Goal: Information Seeking & Learning: Learn about a topic

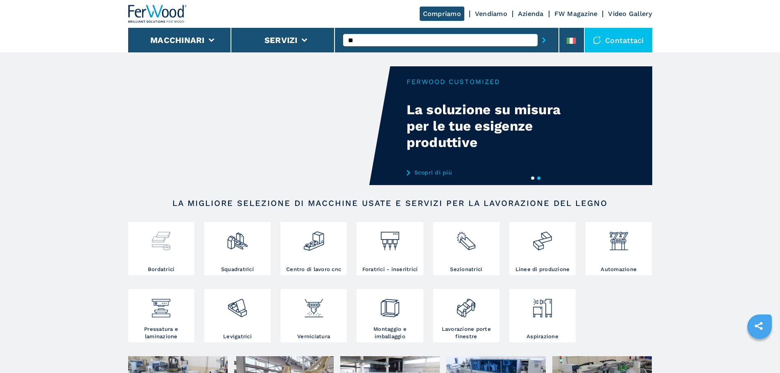
type input "**"
click at [150, 246] on img at bounding box center [161, 238] width 22 height 28
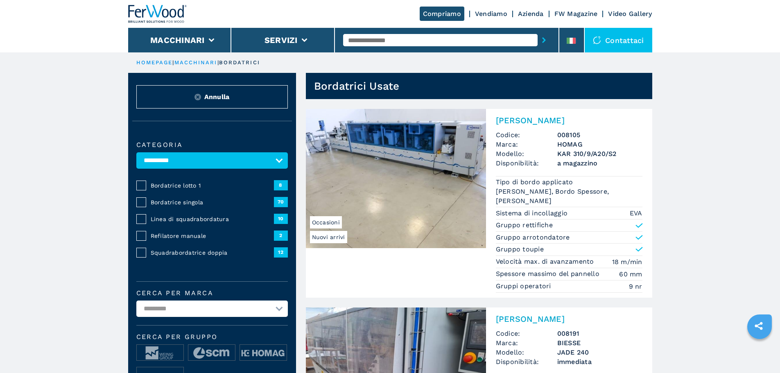
click at [170, 206] on span "Bordatrice singola" at bounding box center [212, 202] width 123 height 8
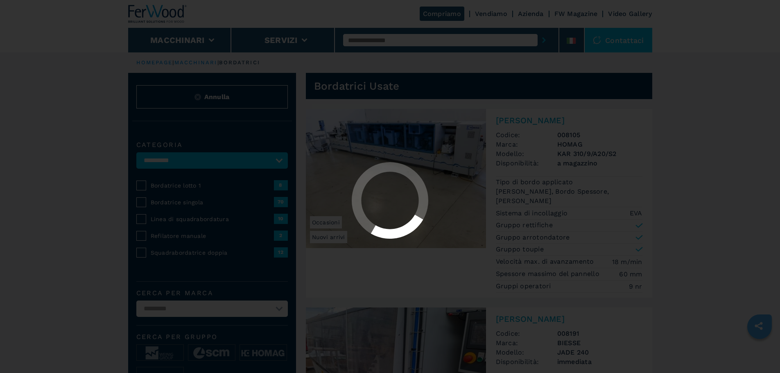
select select "**********"
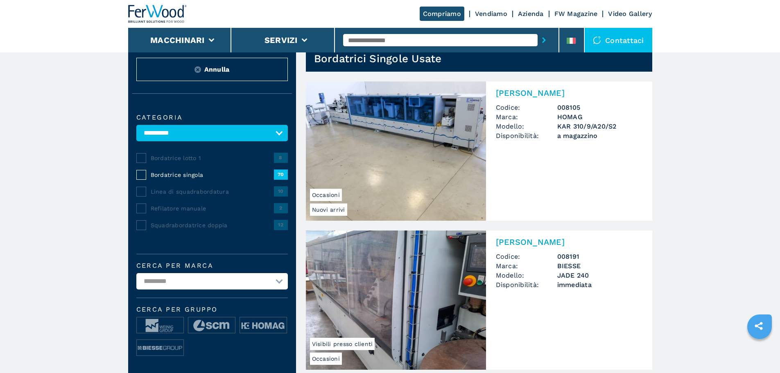
scroll to position [82, 0]
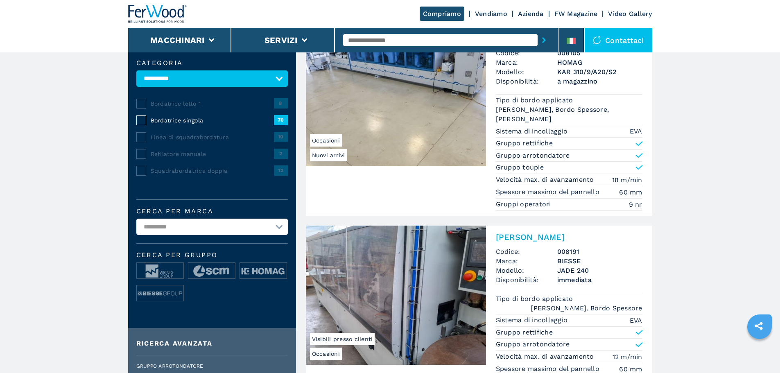
click at [228, 235] on select "**********" at bounding box center [212, 227] width 152 height 16
click at [136, 224] on select "**********" at bounding box center [212, 227] width 152 height 16
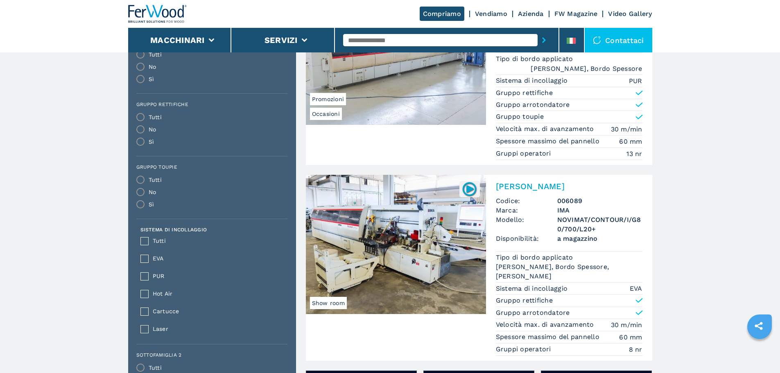
scroll to position [218, 0]
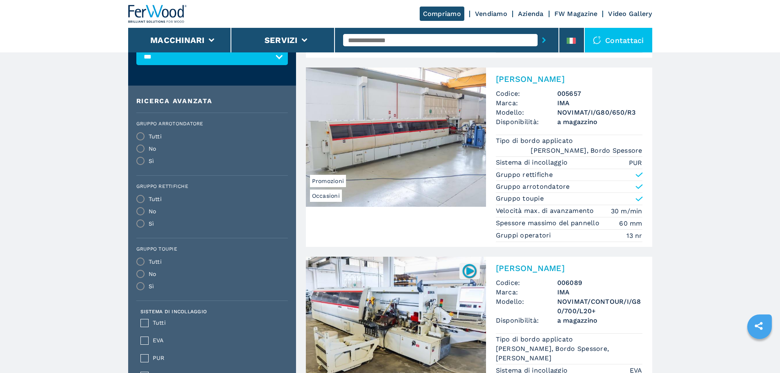
click at [410, 158] on img at bounding box center [396, 137] width 180 height 139
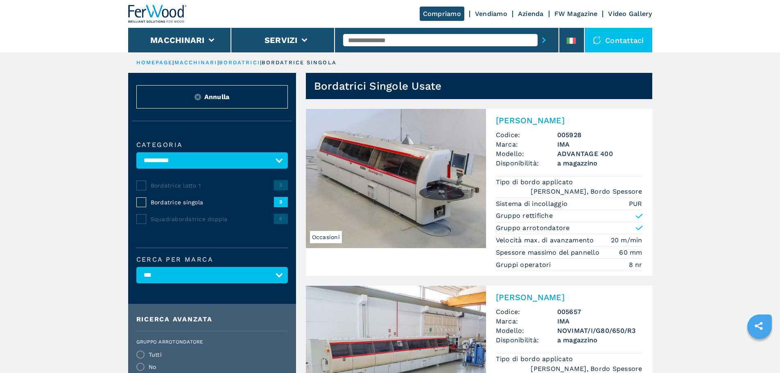
click at [187, 279] on select "**********" at bounding box center [212, 275] width 152 height 16
select select "*****"
click at [136, 273] on select "**********" at bounding box center [212, 275] width 152 height 16
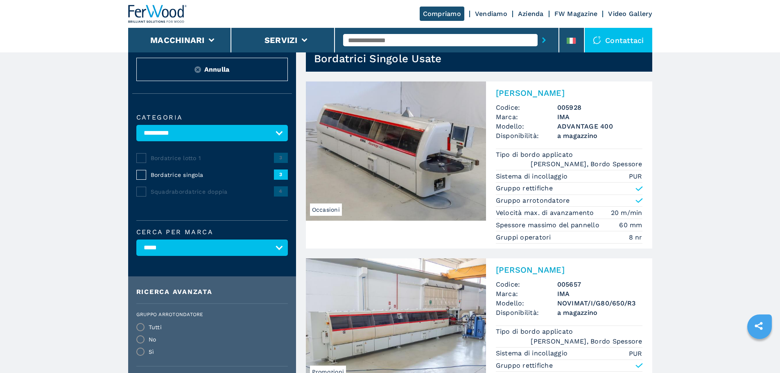
scroll to position [55, 0]
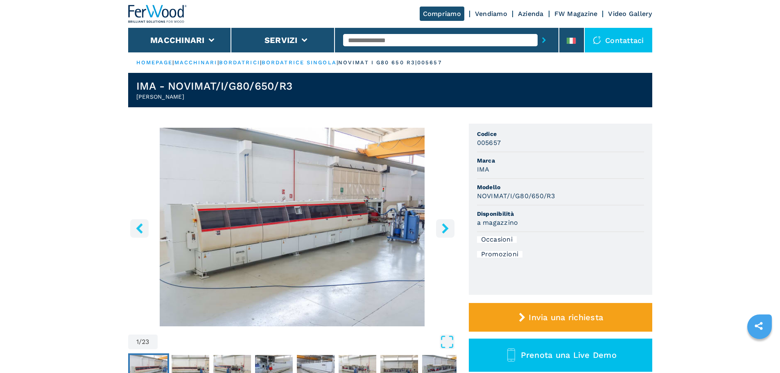
click at [445, 230] on icon "right-button" at bounding box center [445, 228] width 7 height 10
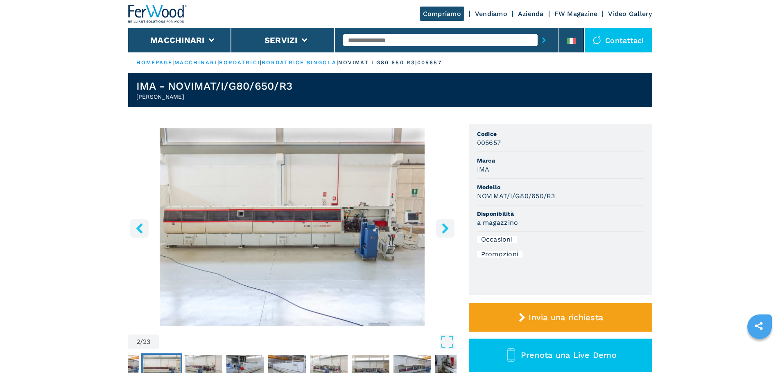
click at [445, 230] on icon "right-button" at bounding box center [445, 228] width 7 height 10
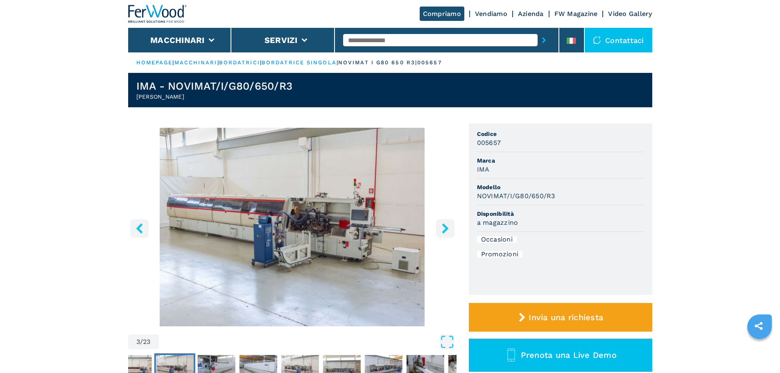
click at [445, 230] on icon "right-button" at bounding box center [445, 228] width 7 height 10
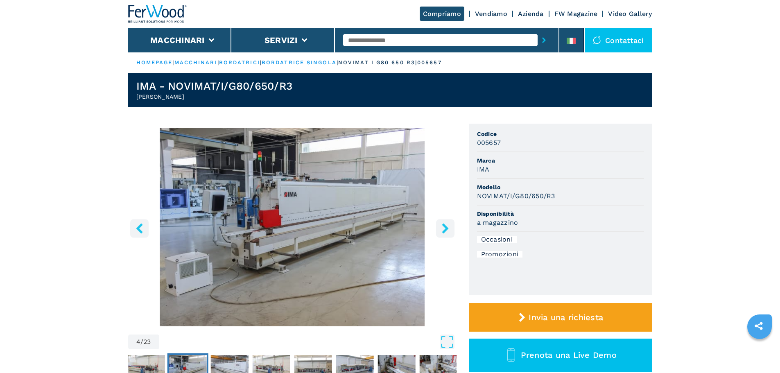
click at [445, 230] on icon "right-button" at bounding box center [445, 228] width 7 height 10
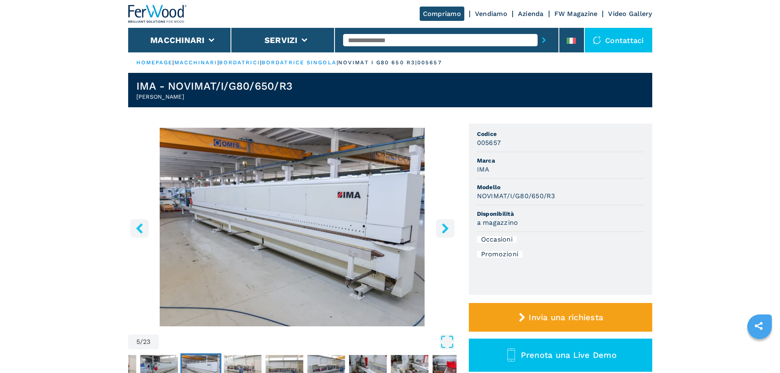
click at [445, 230] on icon "right-button" at bounding box center [445, 228] width 7 height 10
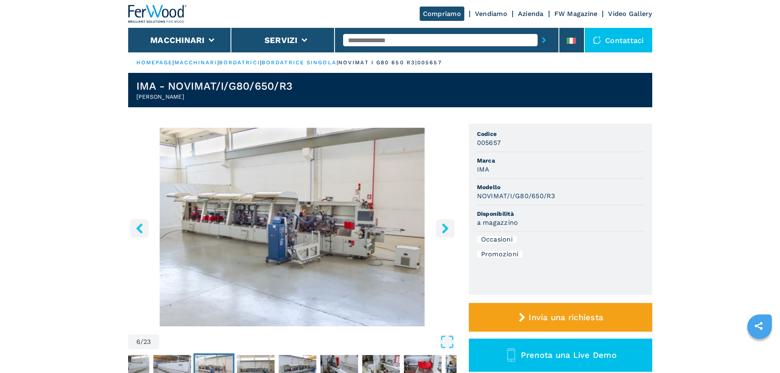
click at [445, 230] on icon "right-button" at bounding box center [445, 228] width 7 height 10
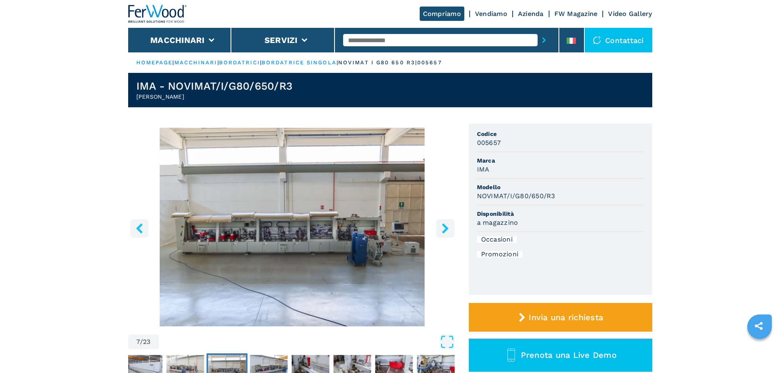
click at [445, 230] on icon "right-button" at bounding box center [445, 228] width 7 height 10
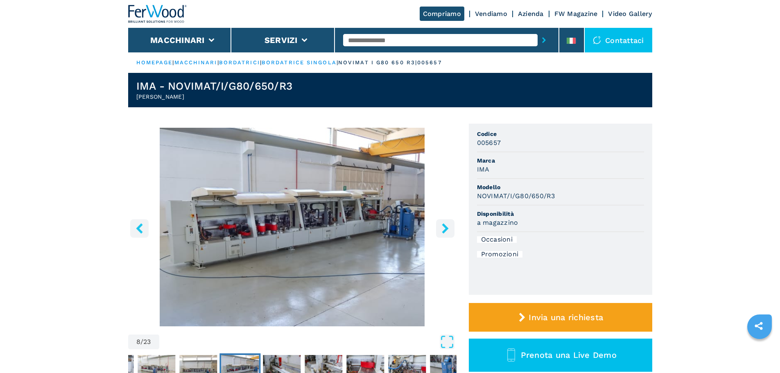
click at [443, 229] on icon "right-button" at bounding box center [445, 228] width 10 height 10
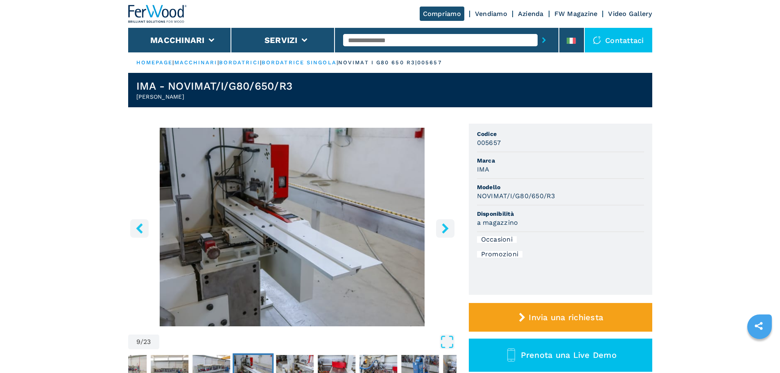
click at [443, 229] on icon "right-button" at bounding box center [445, 228] width 10 height 10
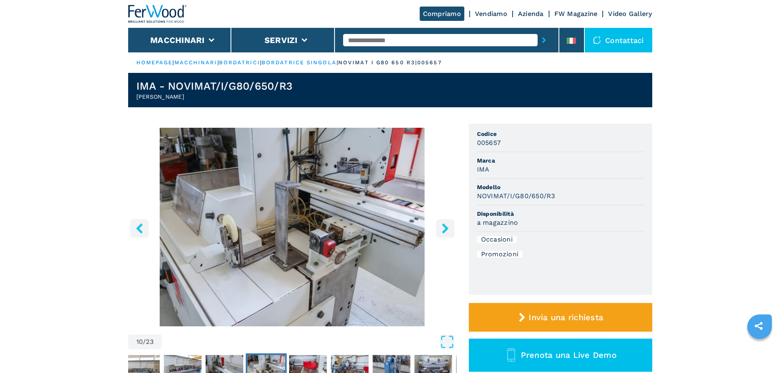
click at [443, 229] on icon "right-button" at bounding box center [445, 228] width 10 height 10
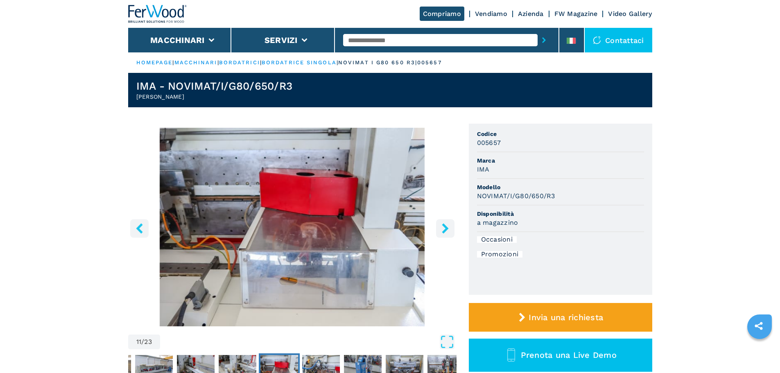
click at [443, 229] on icon "right-button" at bounding box center [445, 228] width 10 height 10
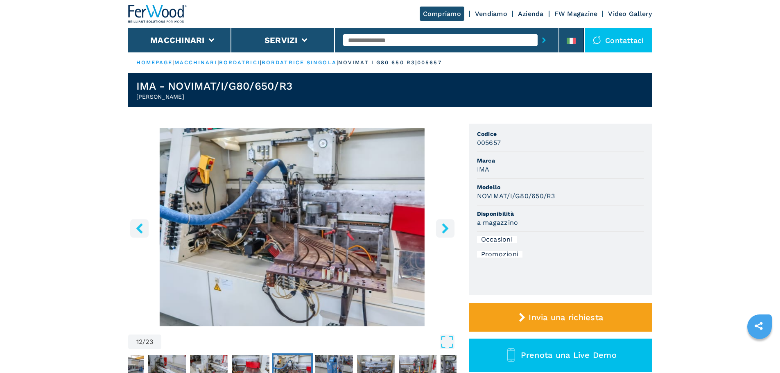
click at [443, 229] on icon "right-button" at bounding box center [445, 228] width 10 height 10
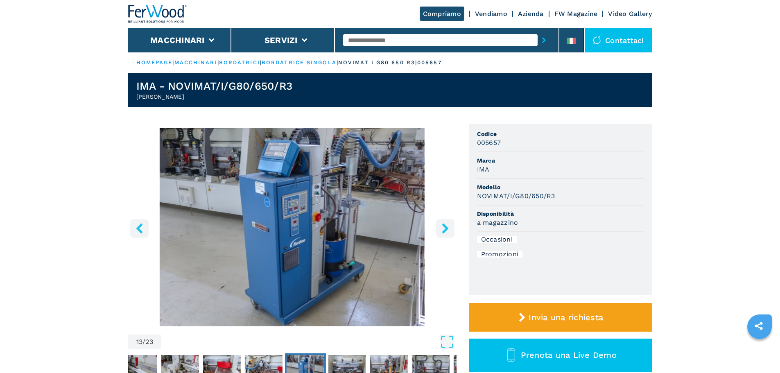
click at [443, 229] on icon "right-button" at bounding box center [445, 228] width 10 height 10
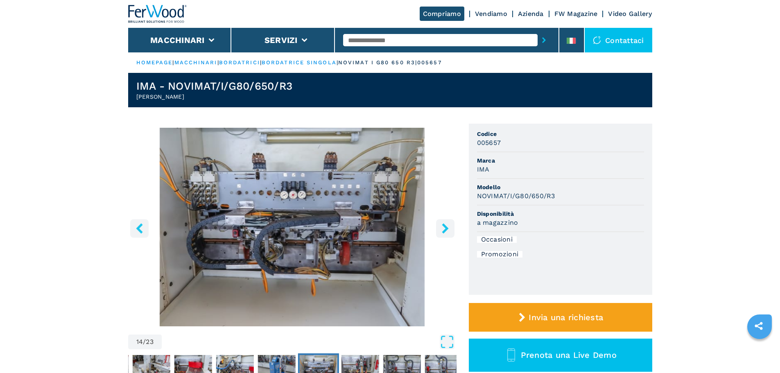
click at [443, 229] on icon "right-button" at bounding box center [445, 228] width 10 height 10
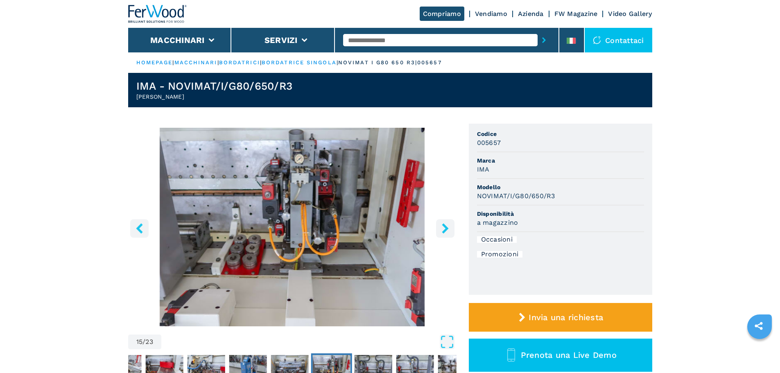
click at [443, 229] on icon "right-button" at bounding box center [445, 228] width 10 height 10
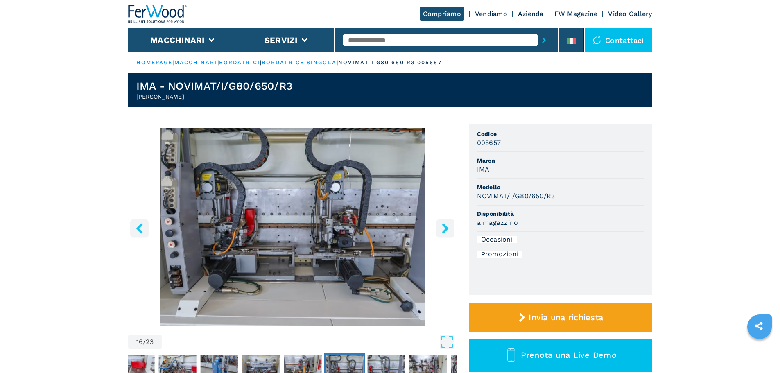
click at [443, 229] on icon "right-button" at bounding box center [445, 228] width 10 height 10
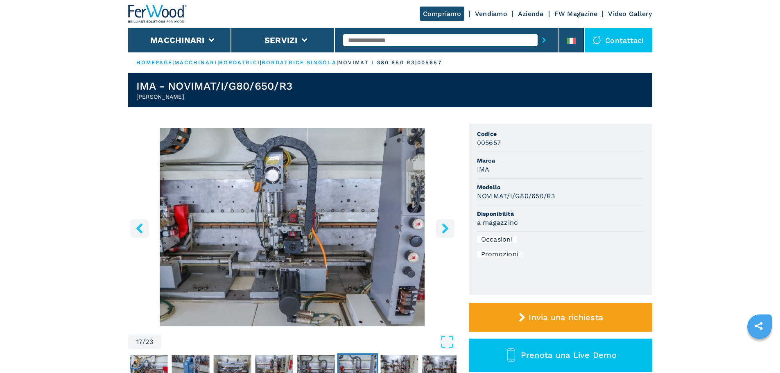
click at [443, 229] on icon "right-button" at bounding box center [445, 228] width 10 height 10
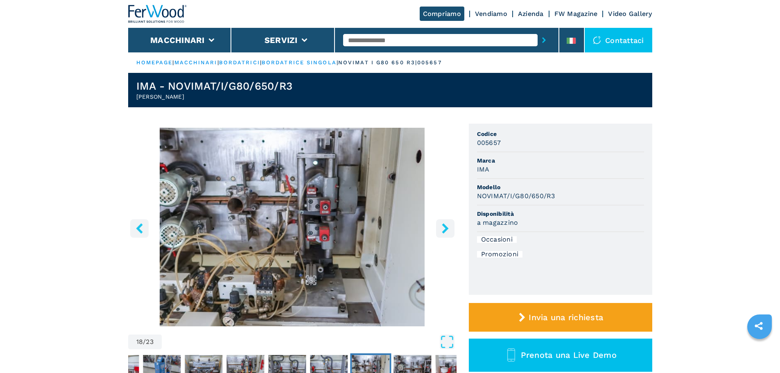
click at [443, 229] on icon "right-button" at bounding box center [445, 228] width 10 height 10
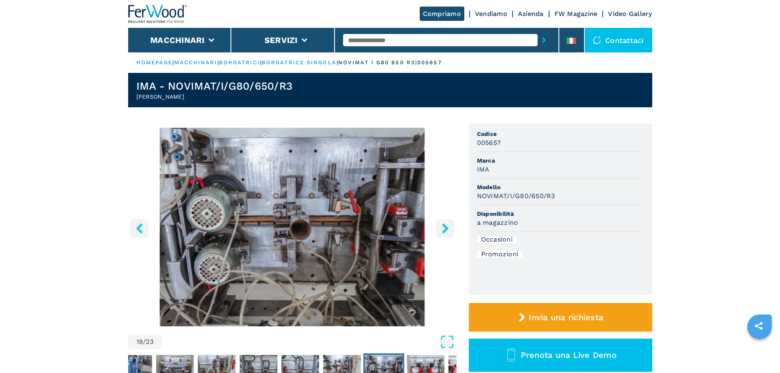
click at [443, 229] on icon "right-button" at bounding box center [445, 228] width 10 height 10
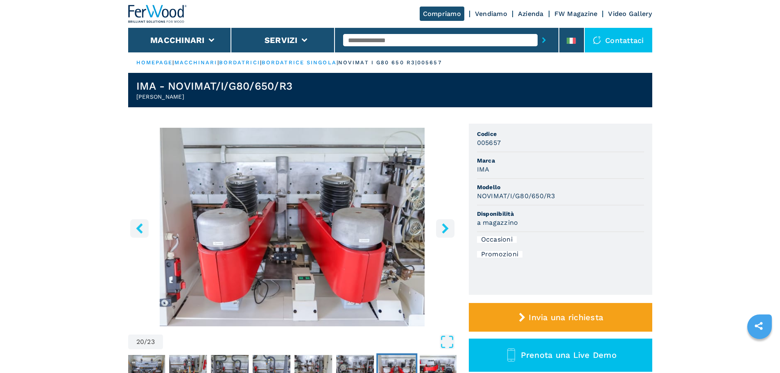
click at [443, 229] on icon "right-button" at bounding box center [445, 228] width 10 height 10
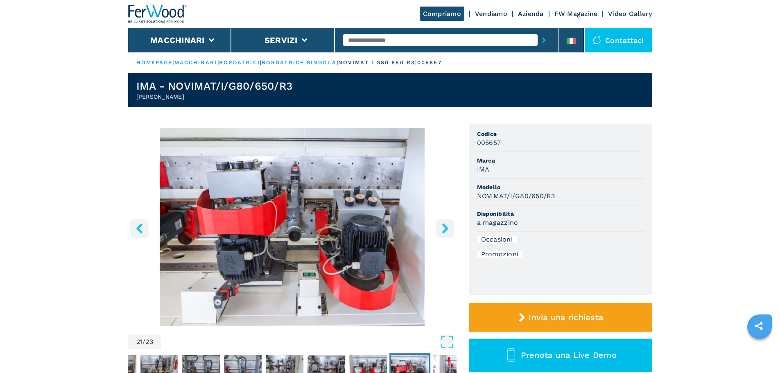
click at [443, 229] on icon "right-button" at bounding box center [445, 228] width 10 height 10
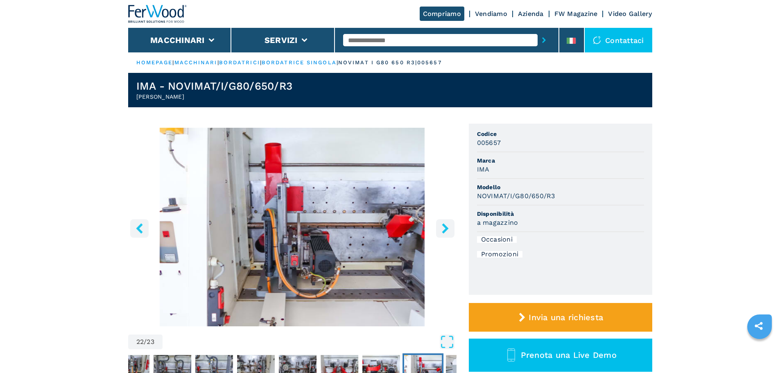
click at [443, 229] on icon "right-button" at bounding box center [445, 228] width 10 height 10
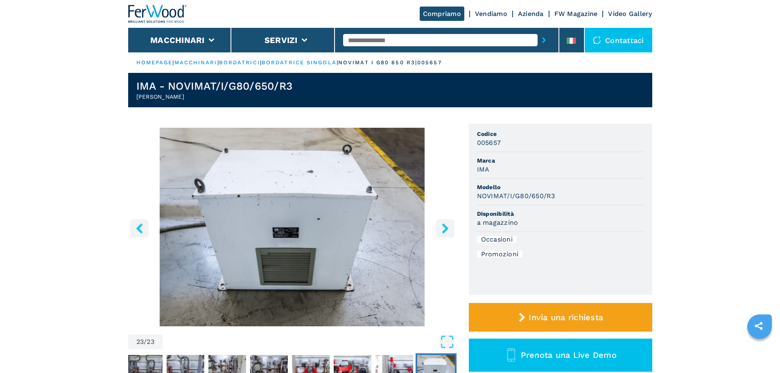
click at [443, 229] on icon "right-button" at bounding box center [445, 228] width 10 height 10
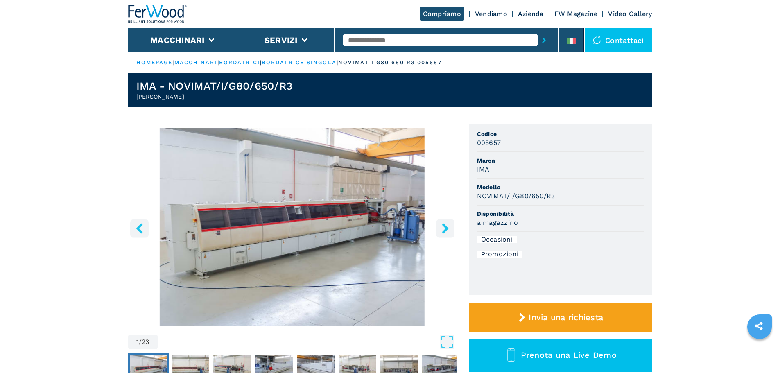
click at [443, 229] on icon "right-button" at bounding box center [445, 228] width 10 height 10
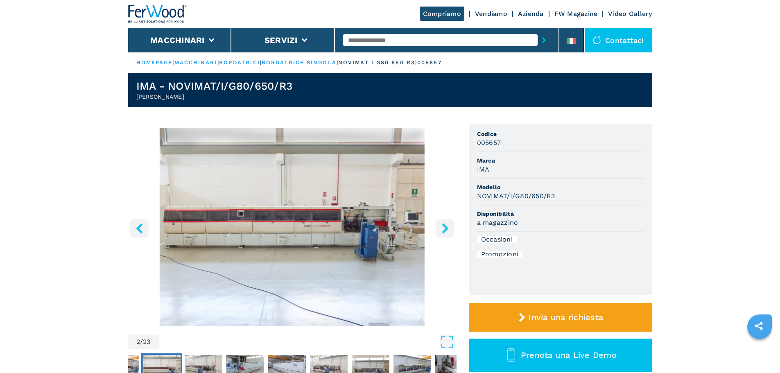
click at [443, 229] on icon "right-button" at bounding box center [445, 228] width 10 height 10
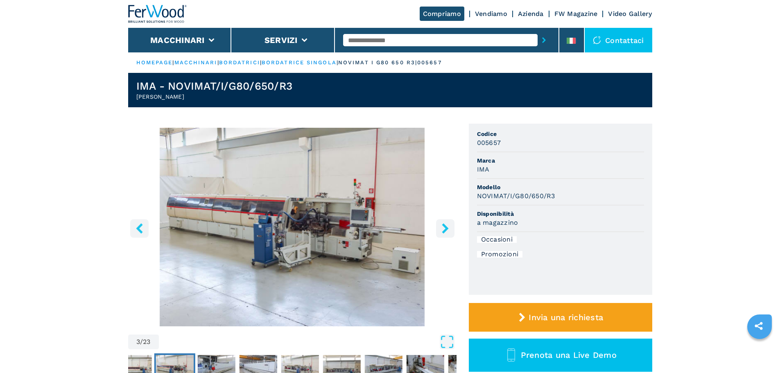
click at [443, 229] on icon "right-button" at bounding box center [445, 228] width 10 height 10
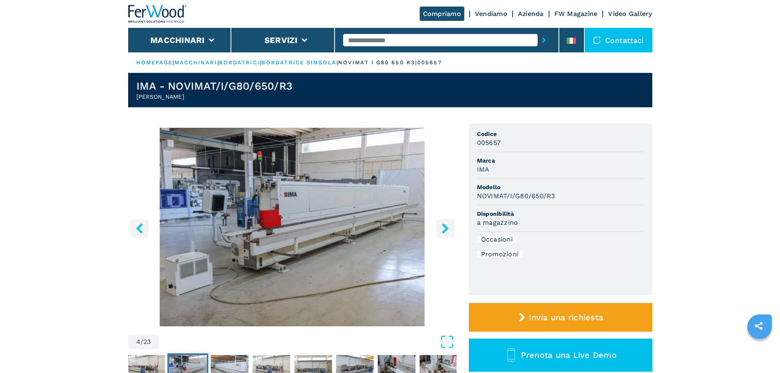
click at [443, 229] on icon "right-button" at bounding box center [445, 228] width 10 height 10
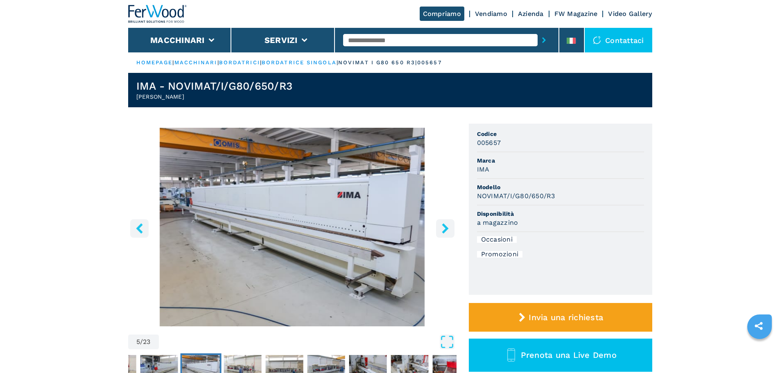
click at [443, 229] on icon "right-button" at bounding box center [445, 228] width 10 height 10
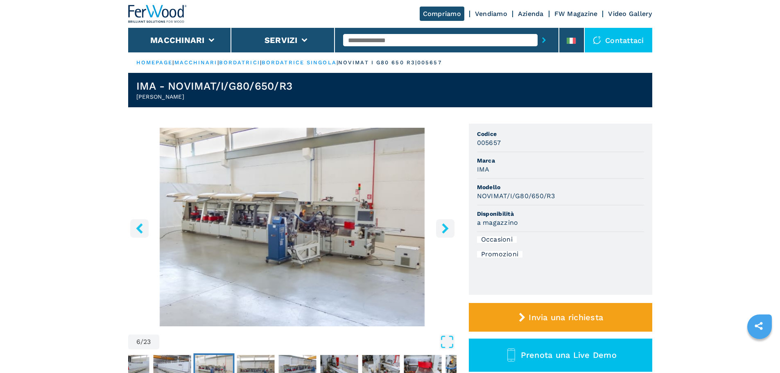
click at [443, 229] on icon "right-button" at bounding box center [445, 228] width 10 height 10
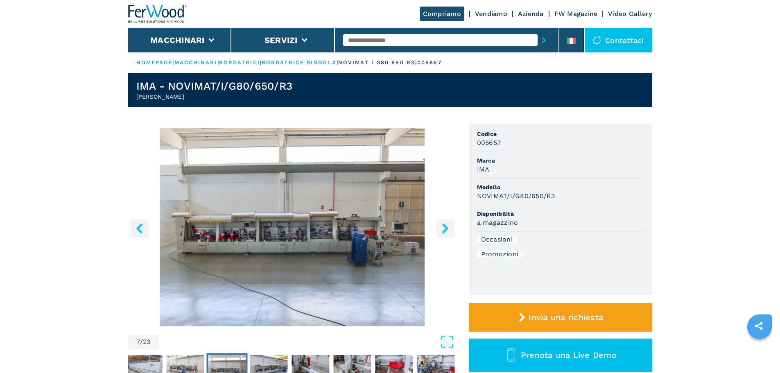
click at [443, 229] on icon "right-button" at bounding box center [445, 228] width 10 height 10
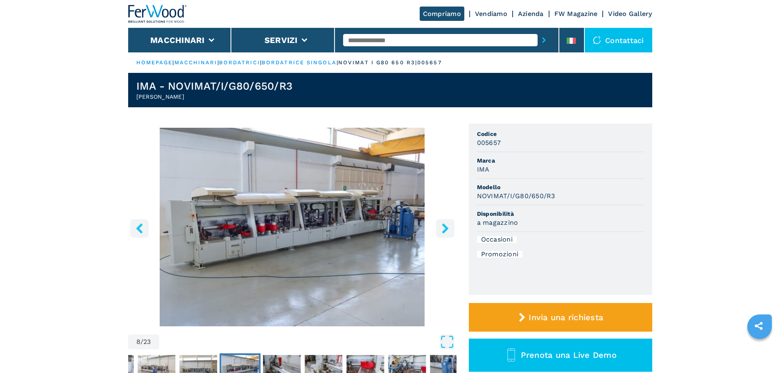
click at [443, 229] on icon "right-button" at bounding box center [445, 228] width 10 height 10
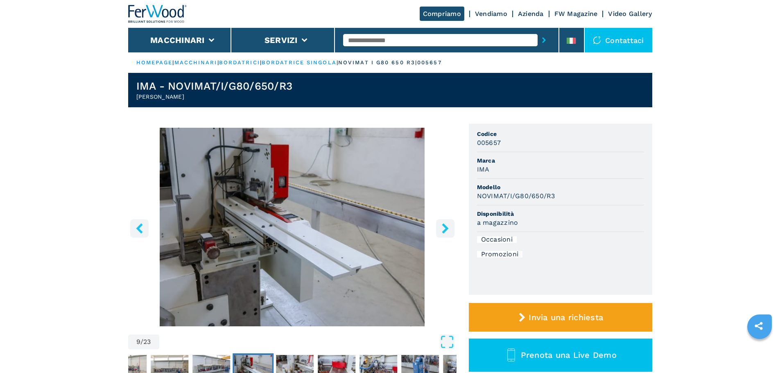
click at [443, 229] on icon "right-button" at bounding box center [445, 228] width 10 height 10
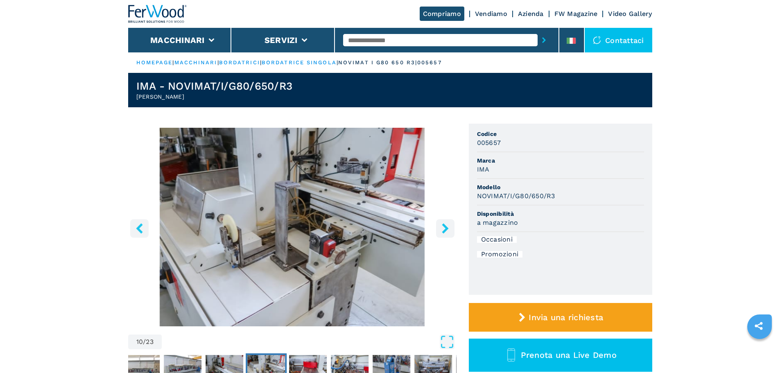
click at [443, 229] on icon "right-button" at bounding box center [445, 228] width 10 height 10
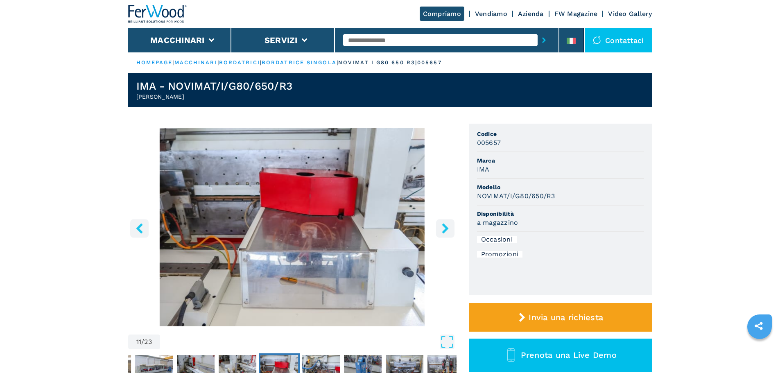
click at [442, 232] on icon "right-button" at bounding box center [445, 228] width 10 height 10
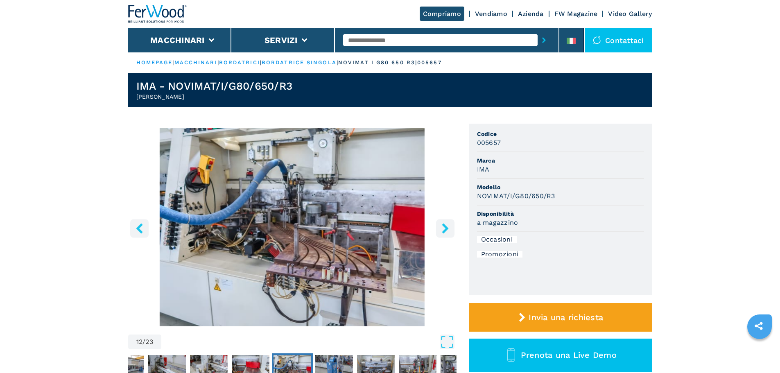
click at [442, 232] on icon "right-button" at bounding box center [445, 228] width 10 height 10
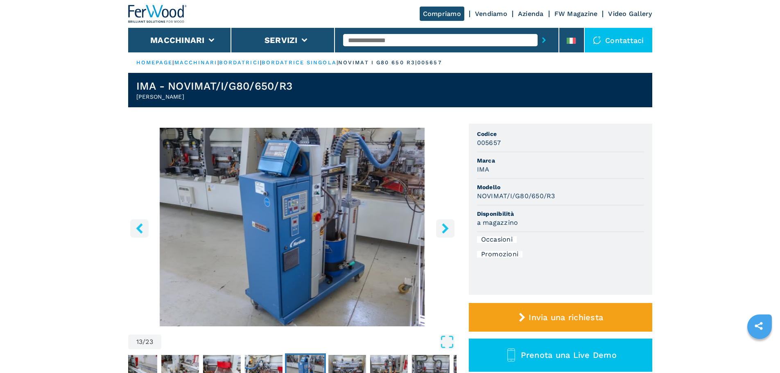
click at [442, 232] on icon "right-button" at bounding box center [445, 228] width 10 height 10
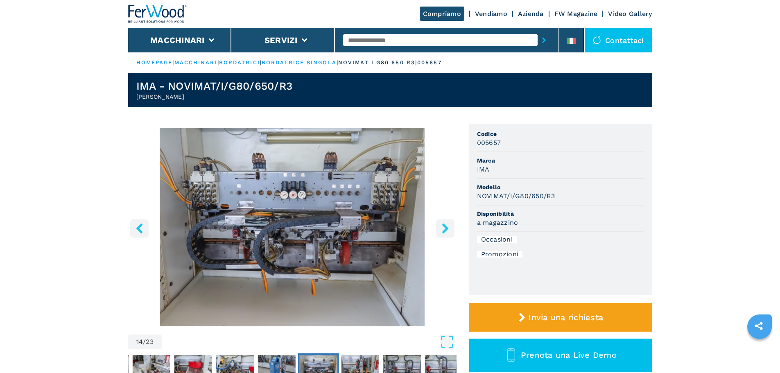
click at [442, 232] on icon "right-button" at bounding box center [445, 228] width 10 height 10
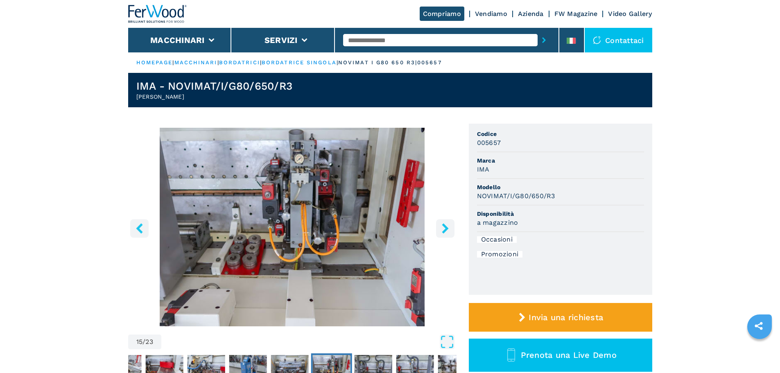
click at [442, 232] on icon "right-button" at bounding box center [445, 228] width 10 height 10
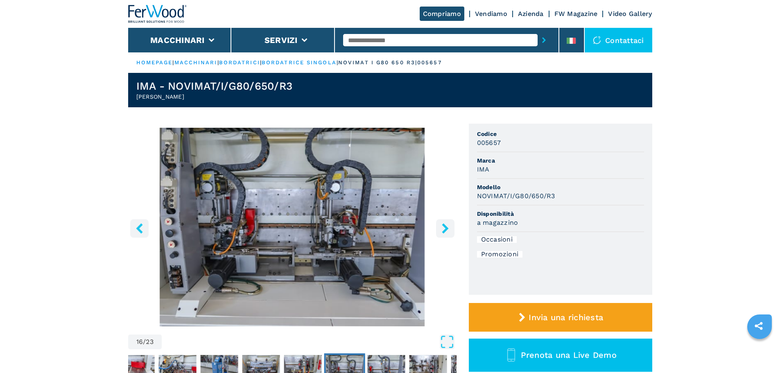
click at [442, 232] on icon "right-button" at bounding box center [445, 228] width 10 height 10
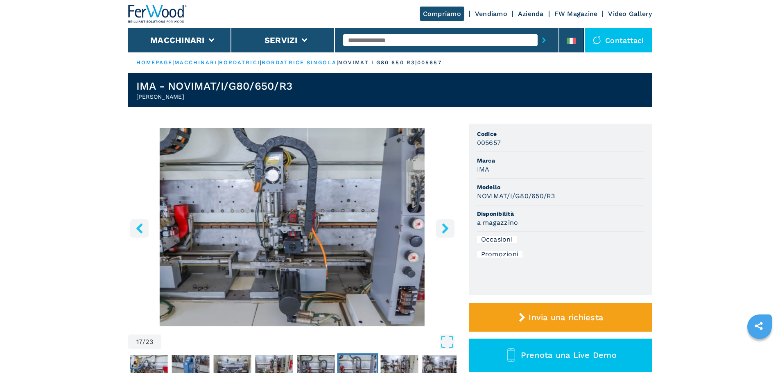
click at [442, 232] on icon "right-button" at bounding box center [445, 228] width 10 height 10
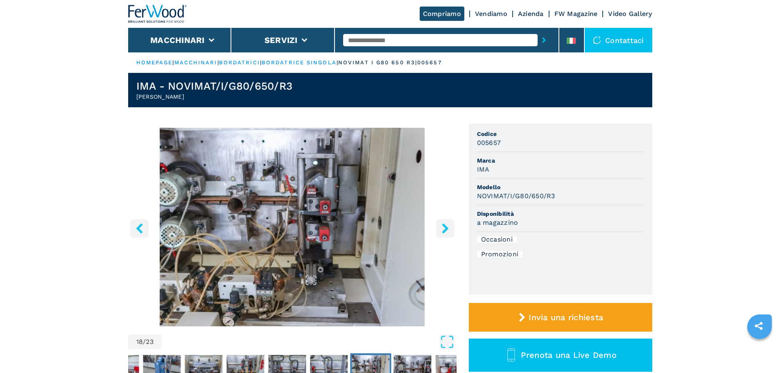
click at [442, 232] on icon "right-button" at bounding box center [445, 228] width 10 height 10
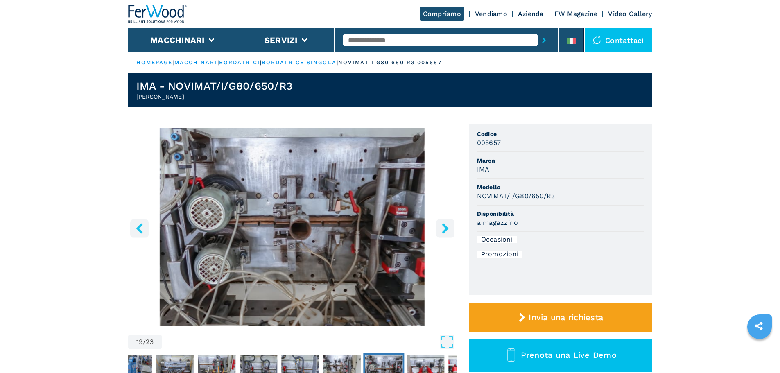
click at [442, 232] on icon "right-button" at bounding box center [445, 228] width 10 height 10
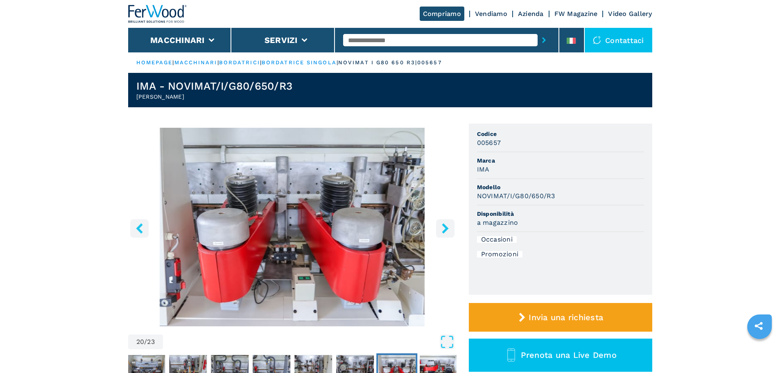
click at [442, 232] on icon "right-button" at bounding box center [445, 228] width 10 height 10
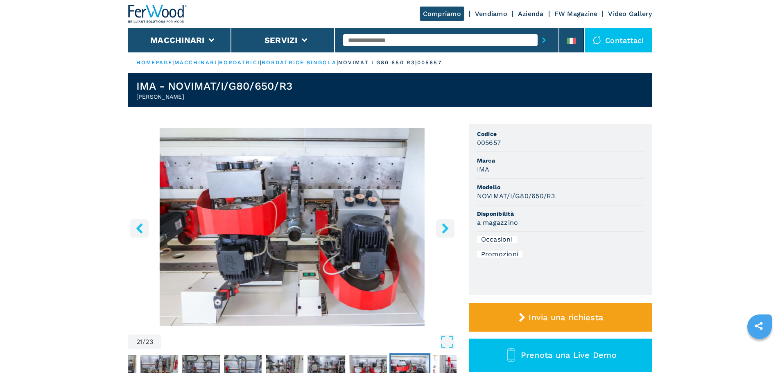
click at [442, 232] on icon "right-button" at bounding box center [445, 228] width 10 height 10
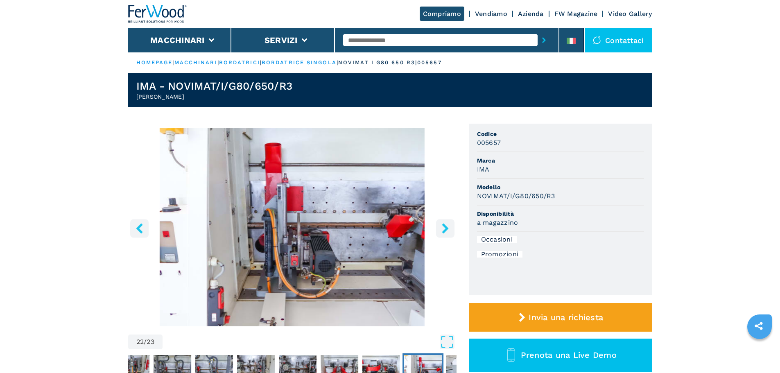
click at [442, 232] on icon "right-button" at bounding box center [445, 228] width 10 height 10
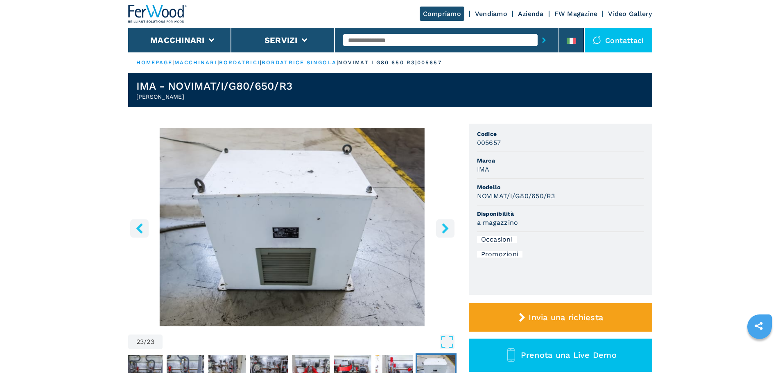
click at [442, 232] on icon "right-button" at bounding box center [445, 228] width 10 height 10
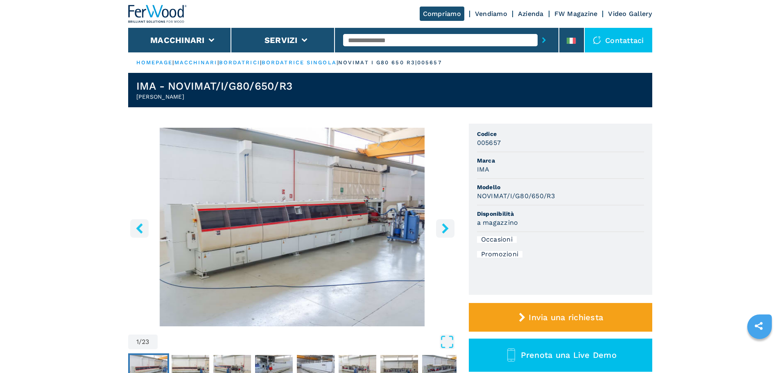
click at [442, 232] on icon "right-button" at bounding box center [445, 228] width 10 height 10
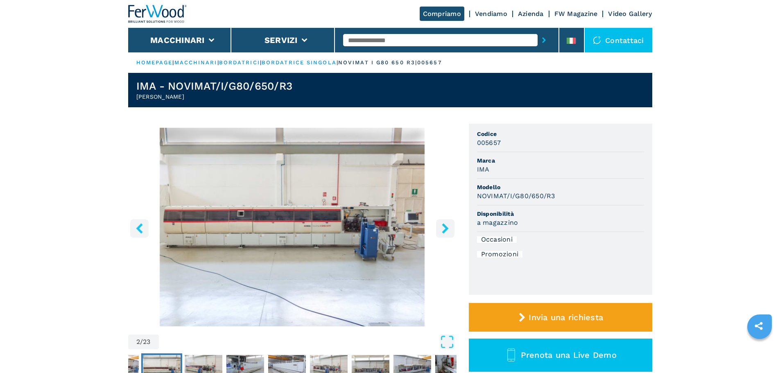
click at [442, 232] on icon "right-button" at bounding box center [445, 228] width 10 height 10
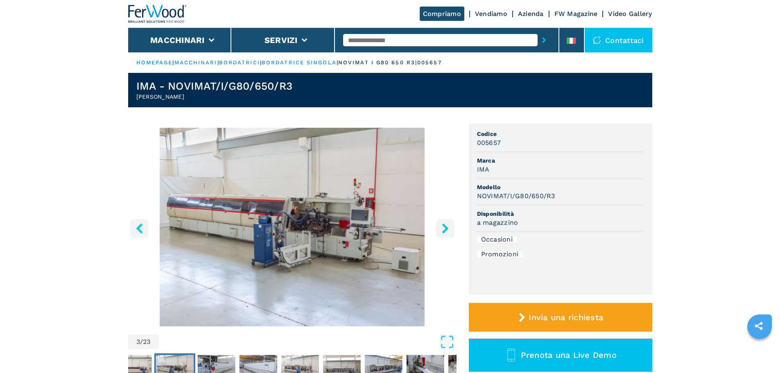
click at [442, 232] on icon "right-button" at bounding box center [445, 228] width 10 height 10
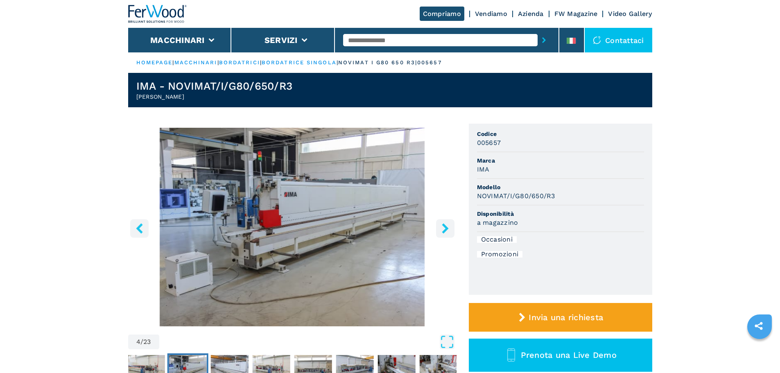
click at [442, 231] on icon "right-button" at bounding box center [445, 228] width 10 height 10
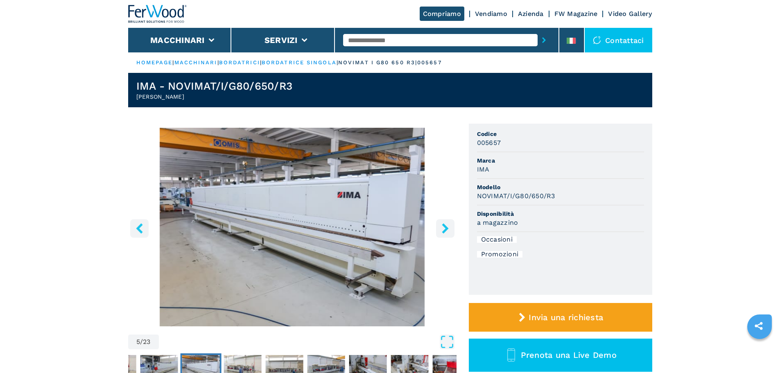
click at [442, 231] on icon "right-button" at bounding box center [445, 228] width 10 height 10
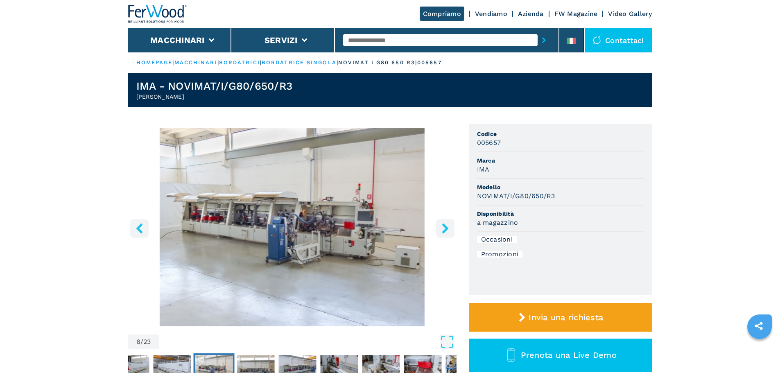
click at [442, 231] on icon "right-button" at bounding box center [445, 228] width 10 height 10
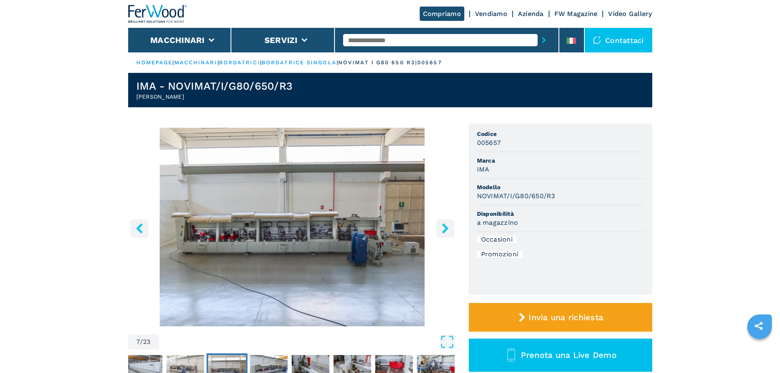
click at [442, 231] on icon "right-button" at bounding box center [445, 228] width 10 height 10
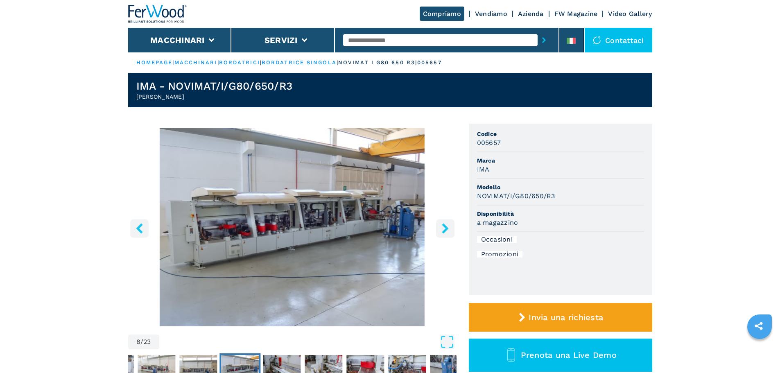
click at [442, 231] on icon "right-button" at bounding box center [445, 228] width 10 height 10
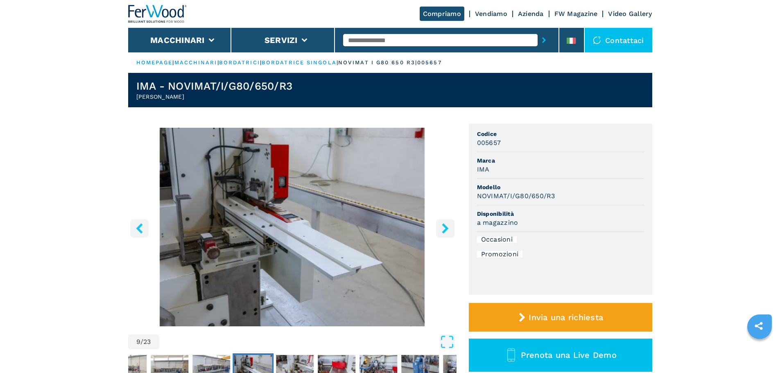
click at [442, 231] on icon "right-button" at bounding box center [445, 228] width 10 height 10
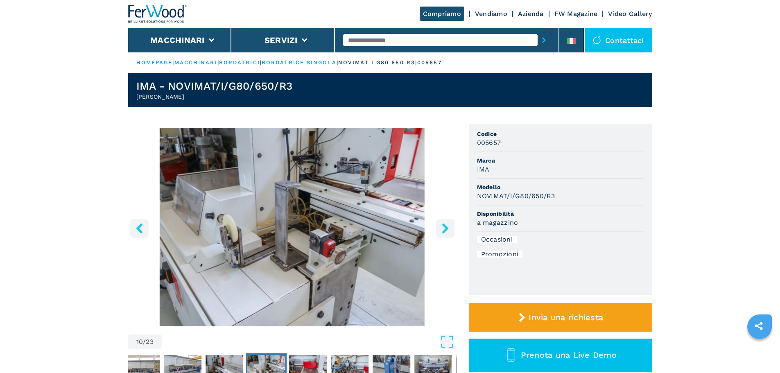
click at [442, 231] on icon "right-button" at bounding box center [445, 228] width 10 height 10
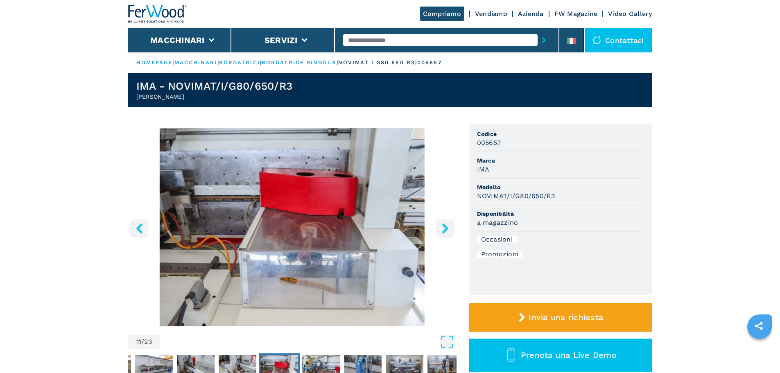
click at [442, 231] on icon "right-button" at bounding box center [445, 228] width 10 height 10
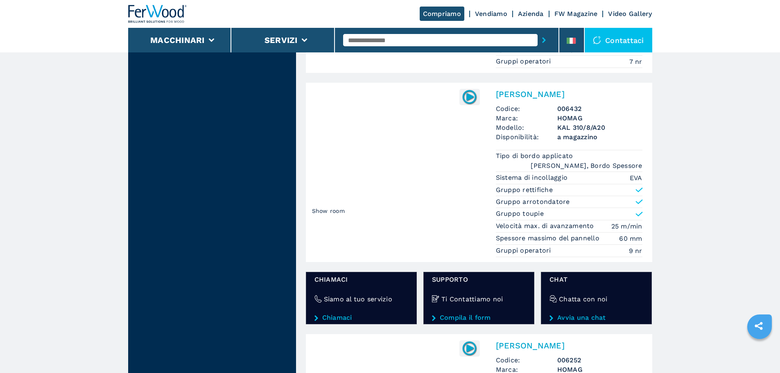
scroll to position [1502, 0]
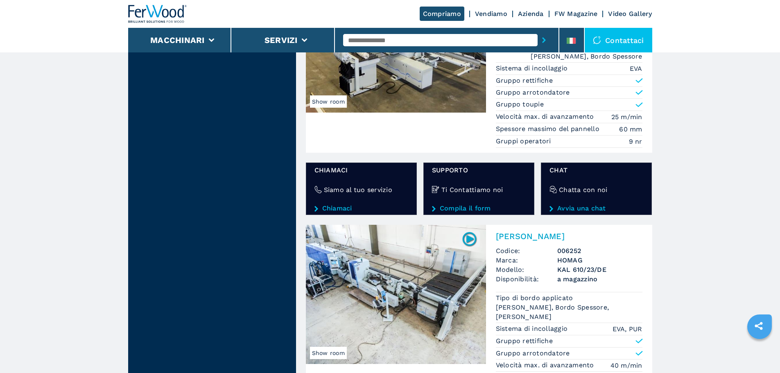
click at [394, 289] on img at bounding box center [396, 294] width 180 height 139
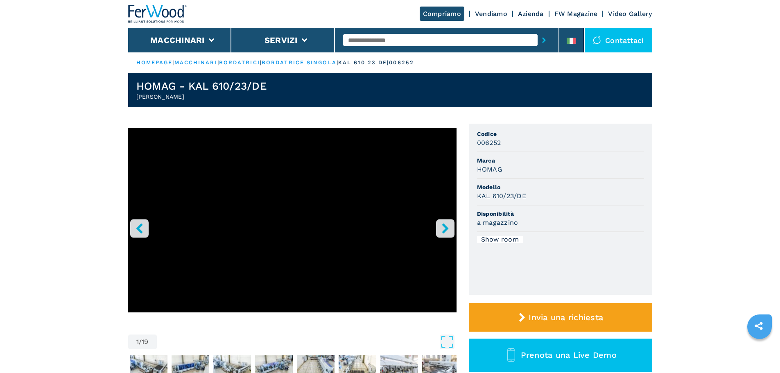
click at [443, 228] on icon "right-button" at bounding box center [445, 228] width 10 height 10
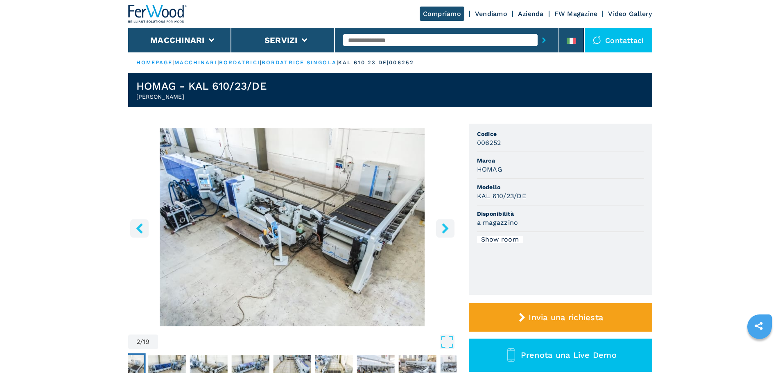
click at [443, 228] on icon "right-button" at bounding box center [445, 228] width 10 height 10
click at [448, 229] on icon "right-button" at bounding box center [445, 228] width 10 height 10
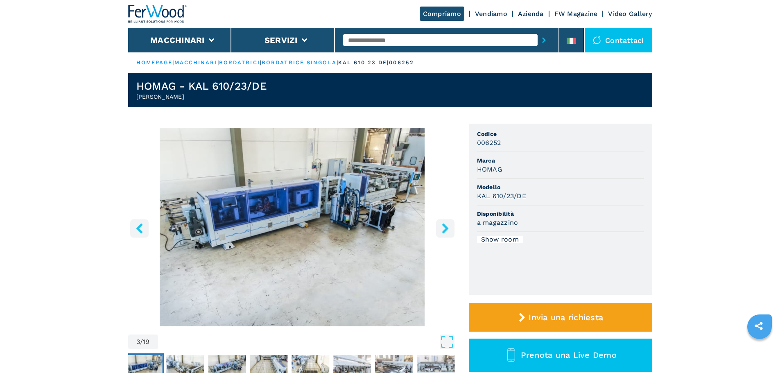
click at [448, 229] on icon "right-button" at bounding box center [445, 228] width 10 height 10
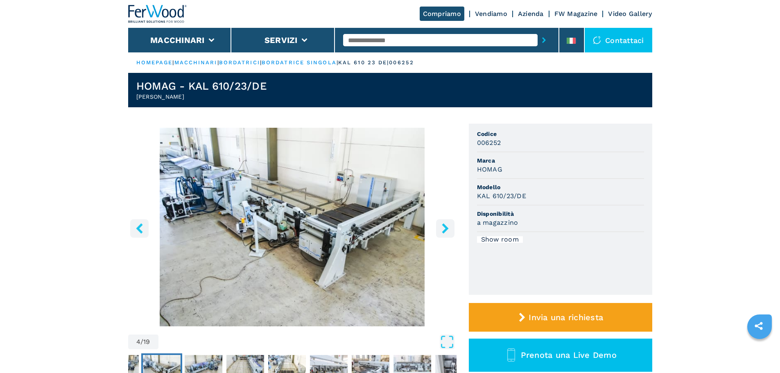
click at [448, 229] on icon "right-button" at bounding box center [445, 228] width 10 height 10
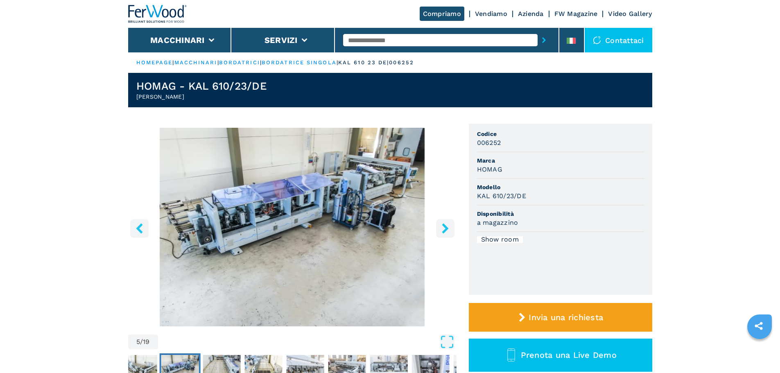
click at [448, 229] on icon "right-button" at bounding box center [445, 228] width 10 height 10
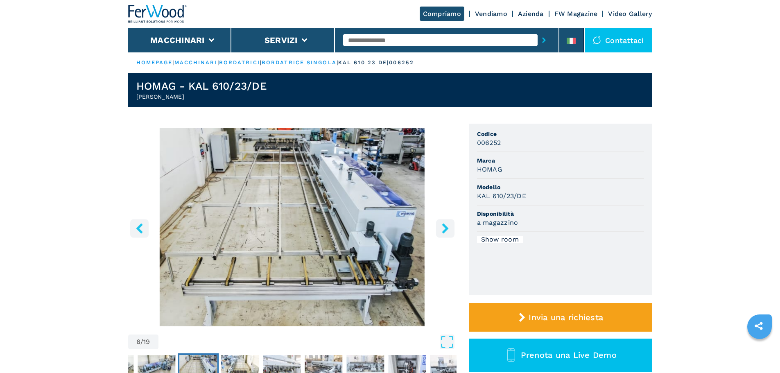
click at [448, 229] on icon "right-button" at bounding box center [445, 228] width 10 height 10
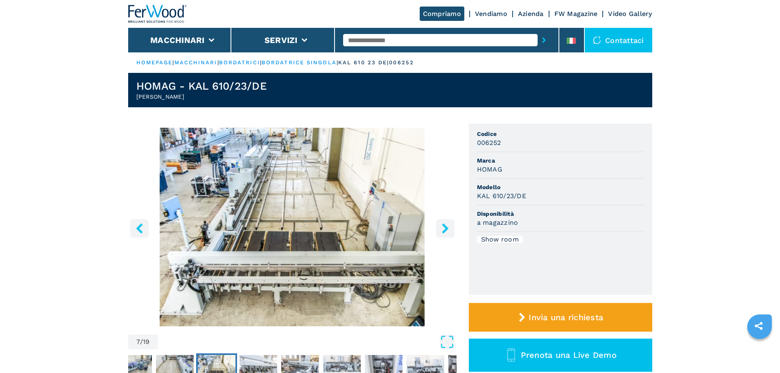
click at [448, 229] on icon "right-button" at bounding box center [445, 228] width 10 height 10
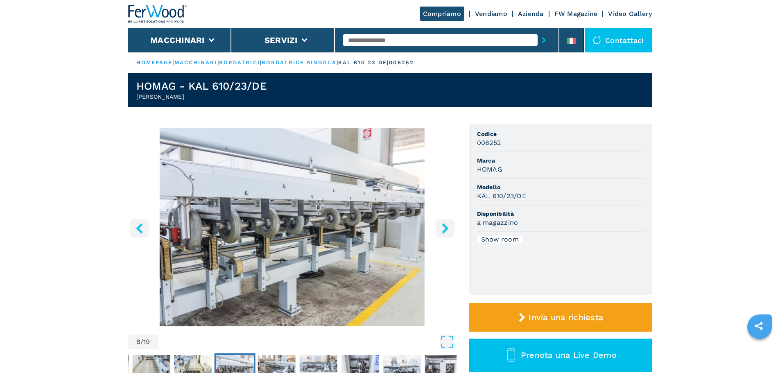
click at [448, 229] on icon "right-button" at bounding box center [445, 228] width 10 height 10
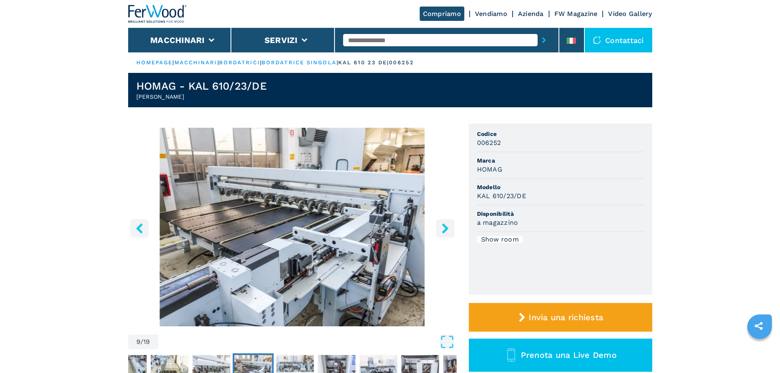
click at [448, 229] on icon "right-button" at bounding box center [445, 228] width 10 height 10
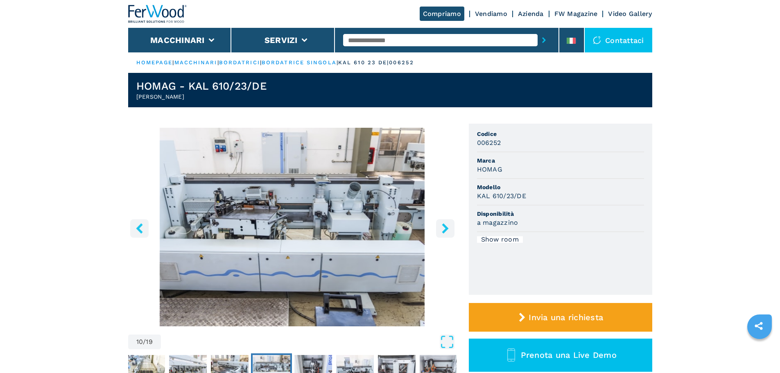
click at [448, 229] on icon "right-button" at bounding box center [445, 228] width 10 height 10
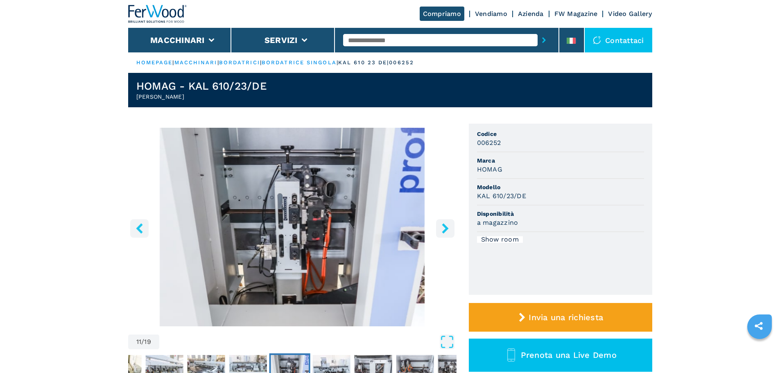
click at [448, 229] on icon "right-button" at bounding box center [445, 228] width 10 height 10
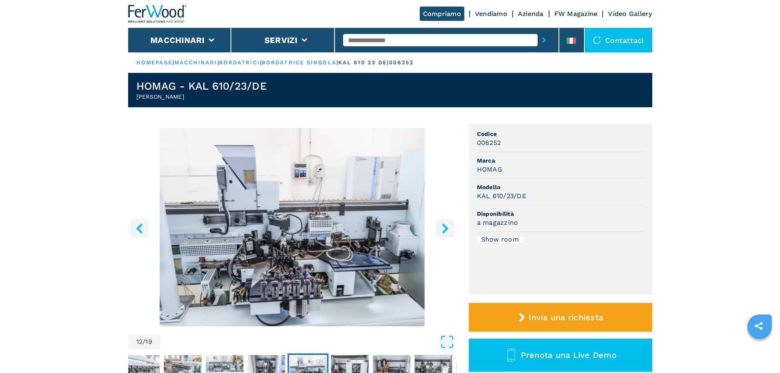
click at [448, 229] on icon "right-button" at bounding box center [445, 228] width 10 height 10
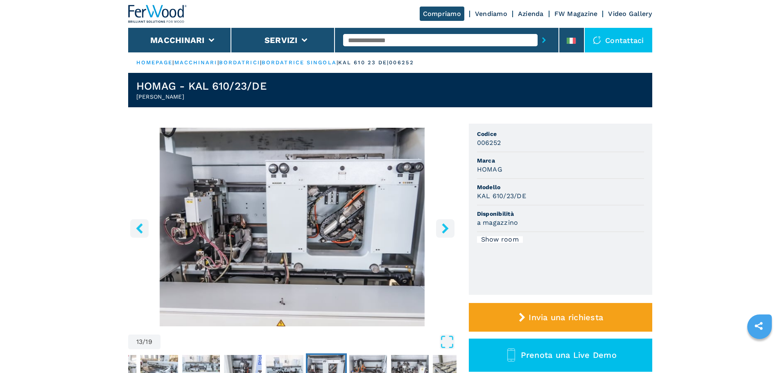
click at [448, 229] on icon "right-button" at bounding box center [445, 228] width 10 height 10
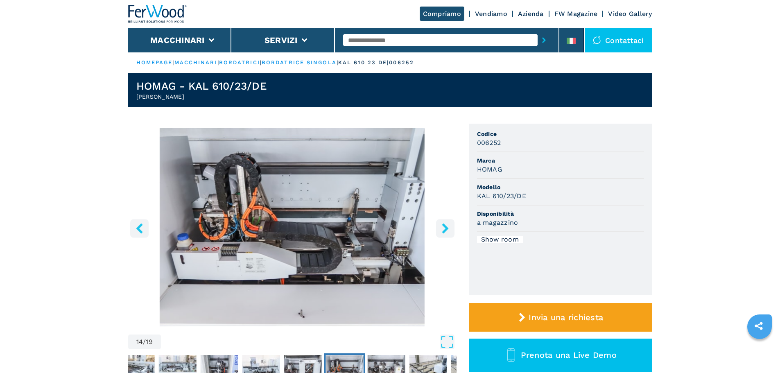
click at [448, 229] on icon "right-button" at bounding box center [445, 228] width 10 height 10
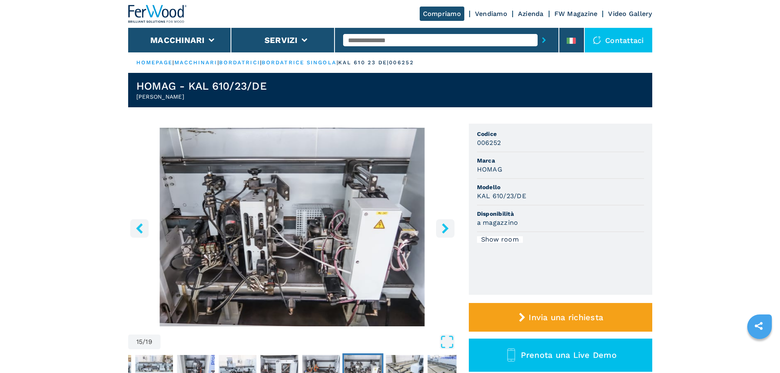
click at [448, 229] on icon "right-button" at bounding box center [445, 228] width 10 height 10
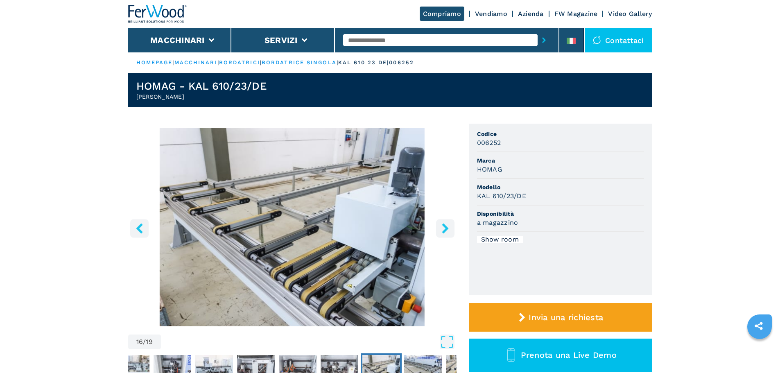
click at [448, 229] on icon "right-button" at bounding box center [445, 228] width 10 height 10
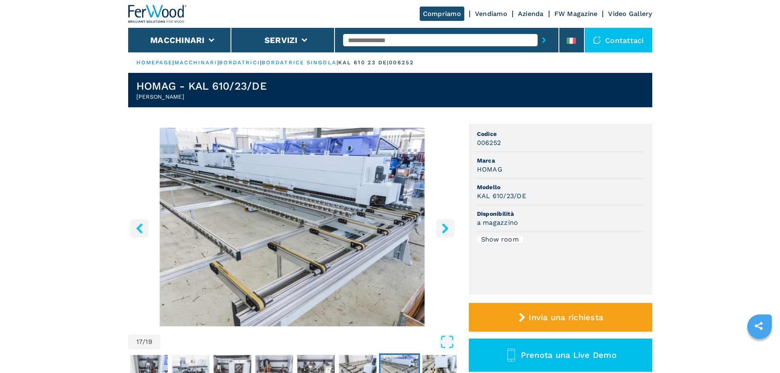
click at [448, 229] on icon "right-button" at bounding box center [445, 228] width 10 height 10
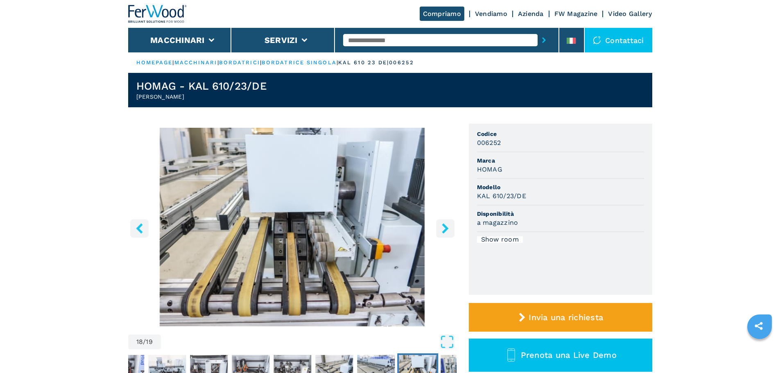
click at [448, 229] on icon "right-button" at bounding box center [445, 228] width 10 height 10
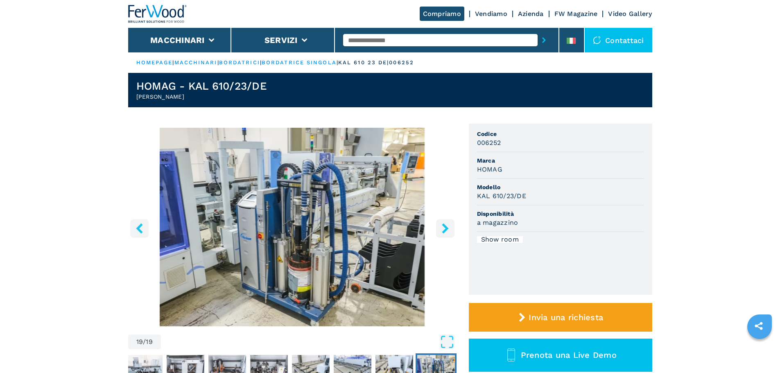
click at [448, 229] on icon "right-button" at bounding box center [445, 228] width 10 height 10
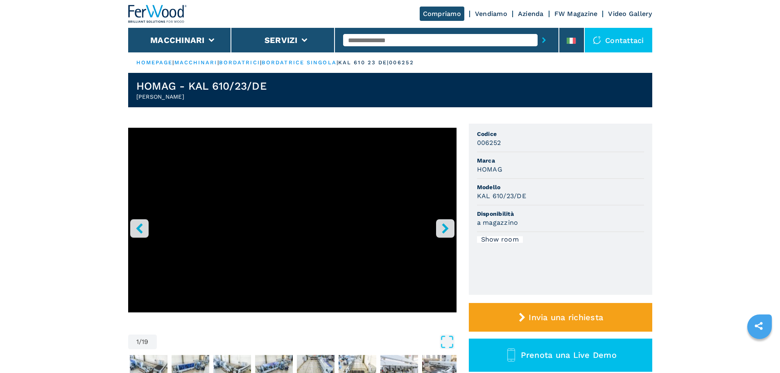
click at [448, 229] on icon "right-button" at bounding box center [445, 228] width 10 height 10
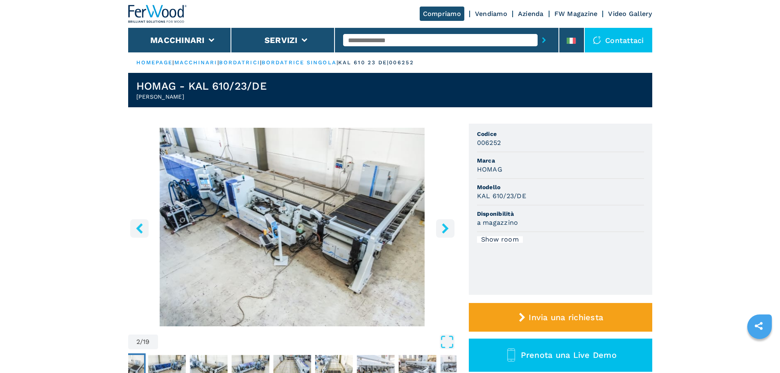
click at [444, 225] on icon "right-button" at bounding box center [445, 228] width 7 height 10
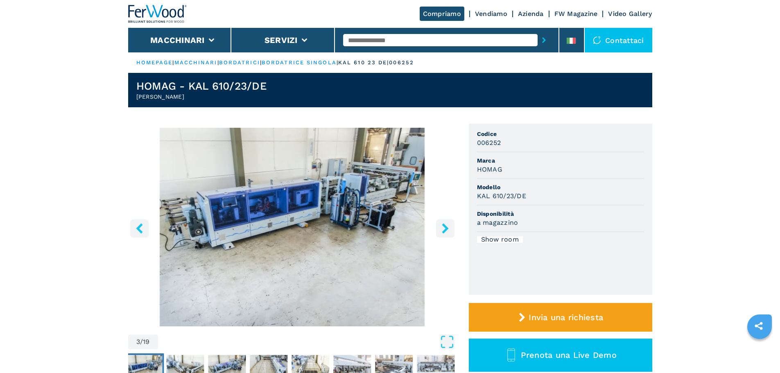
click at [444, 225] on icon "right-button" at bounding box center [445, 228] width 7 height 10
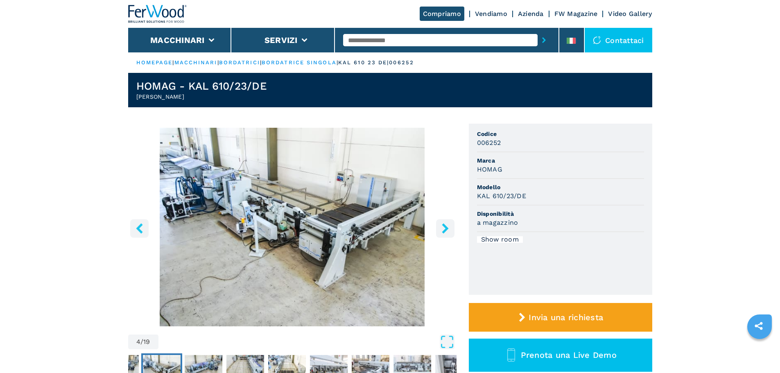
click at [444, 229] on icon "right-button" at bounding box center [445, 228] width 10 height 10
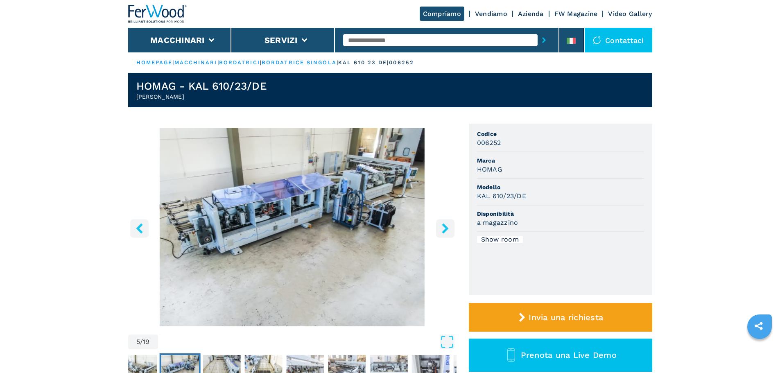
click at [444, 229] on icon "right-button" at bounding box center [445, 228] width 10 height 10
